Goal: Task Accomplishment & Management: Manage account settings

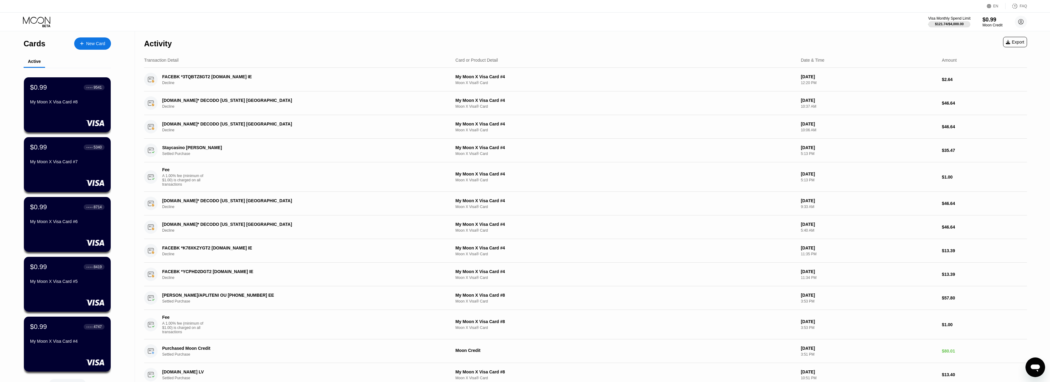
click at [966, 17] on div "Visa Monthly Spend Limit" at bounding box center [949, 18] width 42 height 4
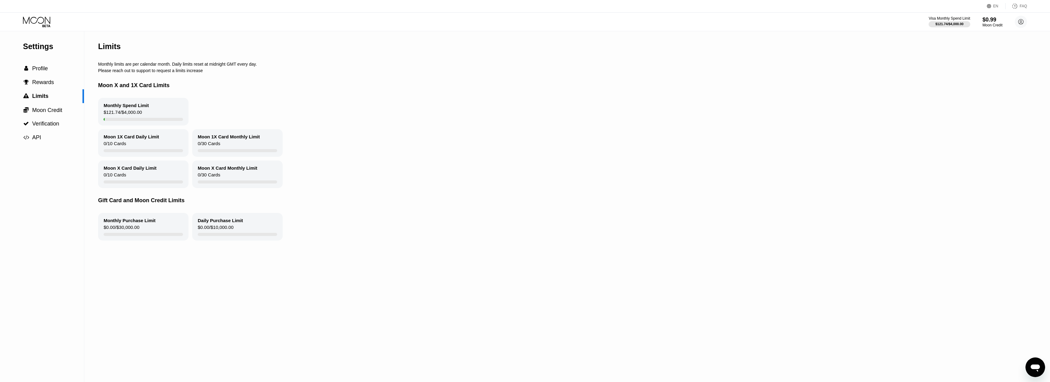
click at [52, 48] on div "Settings" at bounding box center [53, 46] width 61 height 9
click at [47, 23] on icon at bounding box center [37, 22] width 29 height 11
